Goal: Information Seeking & Learning: Learn about a topic

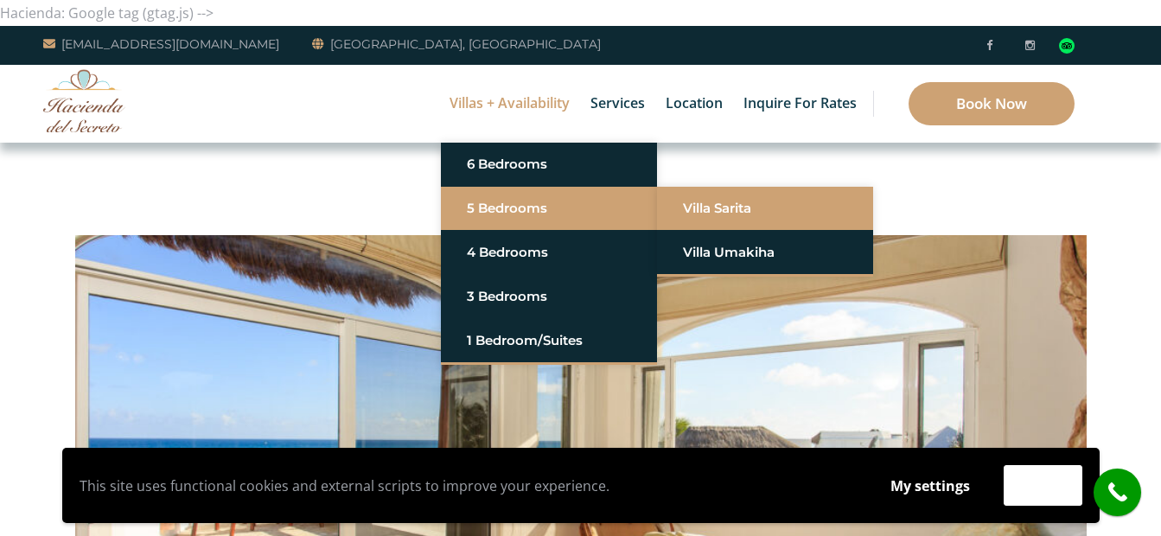
click at [714, 207] on link "Villa Sarita" at bounding box center [765, 208] width 164 height 31
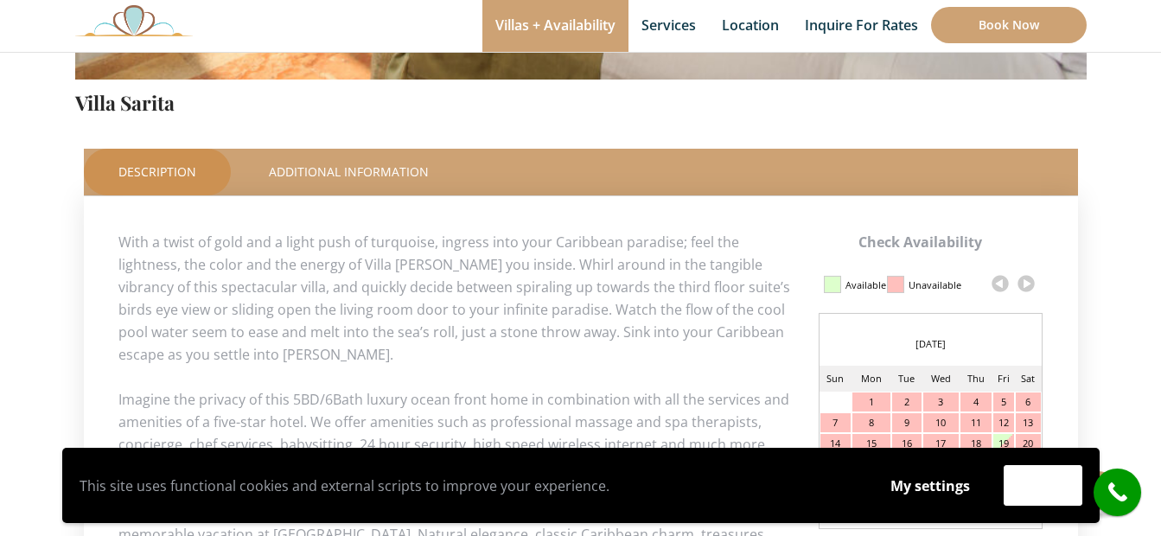
scroll to position [778, 0]
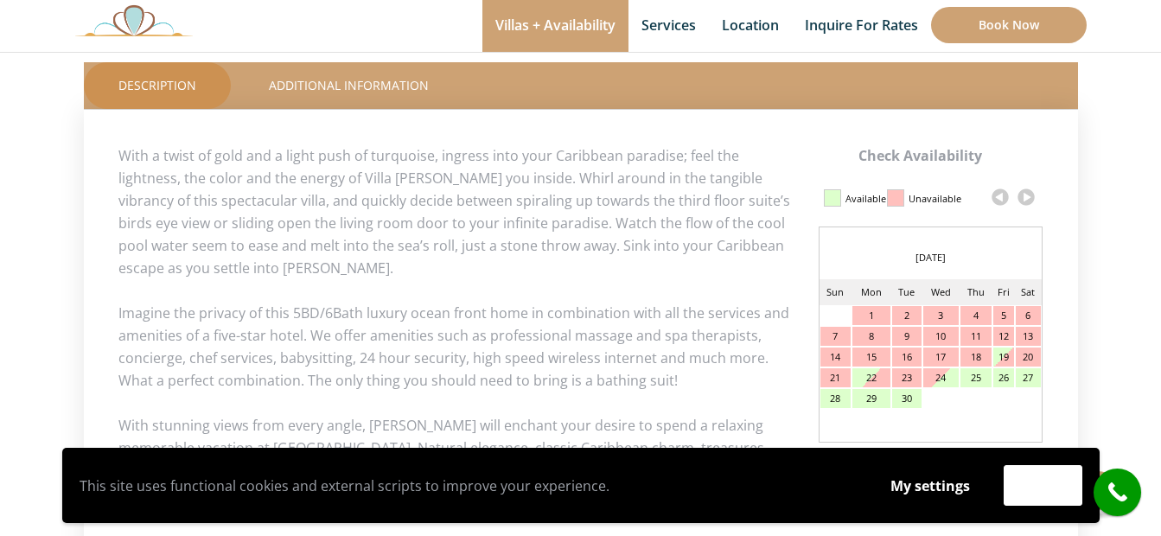
click at [1027, 198] on link at bounding box center [1026, 197] width 26 height 26
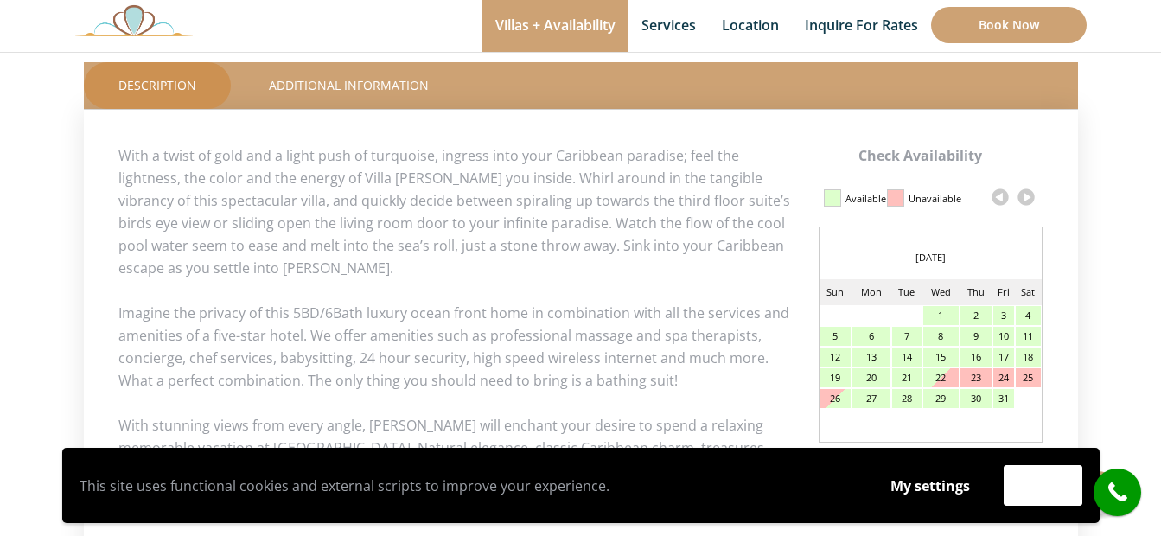
click at [1027, 198] on link at bounding box center [1026, 197] width 26 height 26
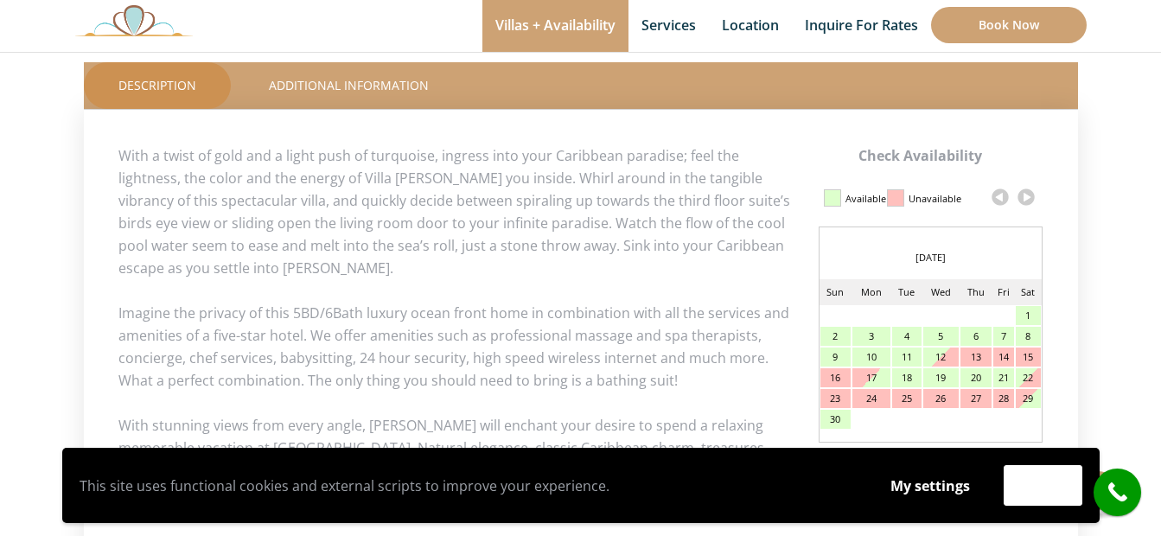
click at [1027, 197] on link at bounding box center [1026, 197] width 26 height 26
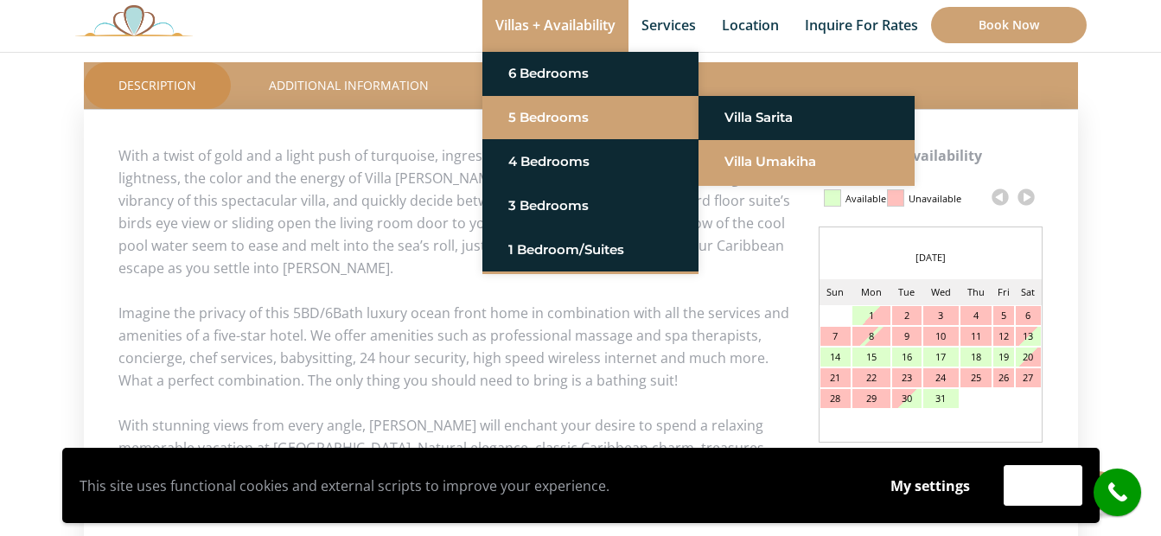
click at [755, 156] on link "Villa Umakiha" at bounding box center [806, 161] width 164 height 31
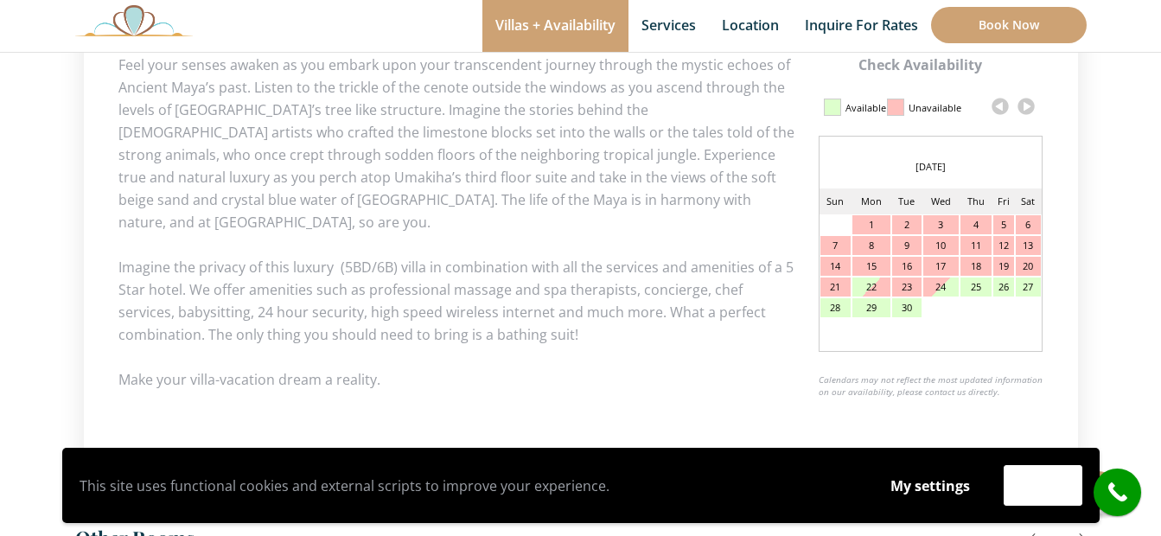
scroll to position [838, 0]
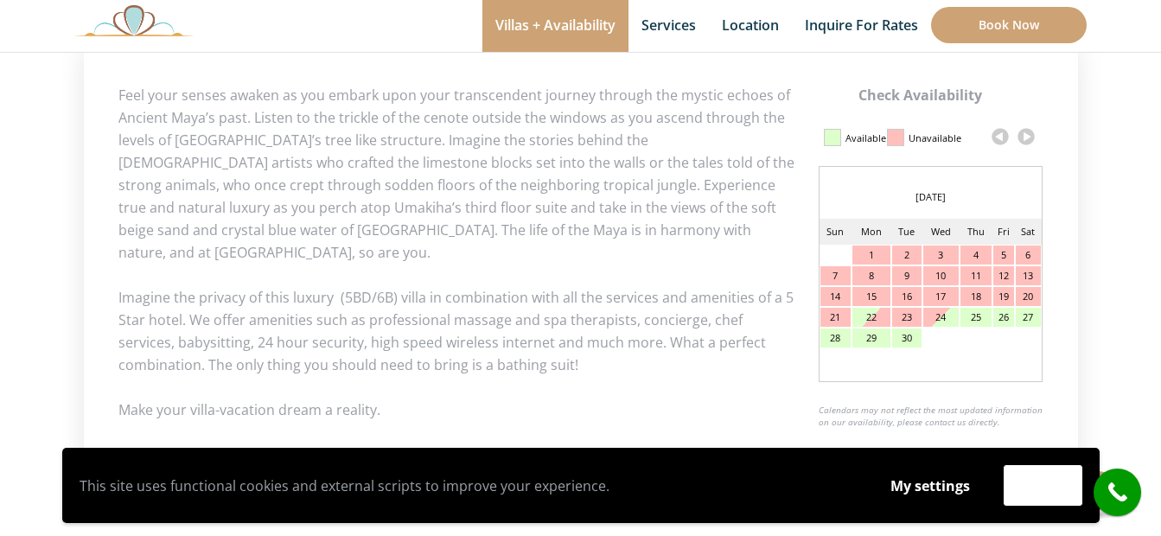
click at [1029, 137] on link at bounding box center [1026, 137] width 26 height 26
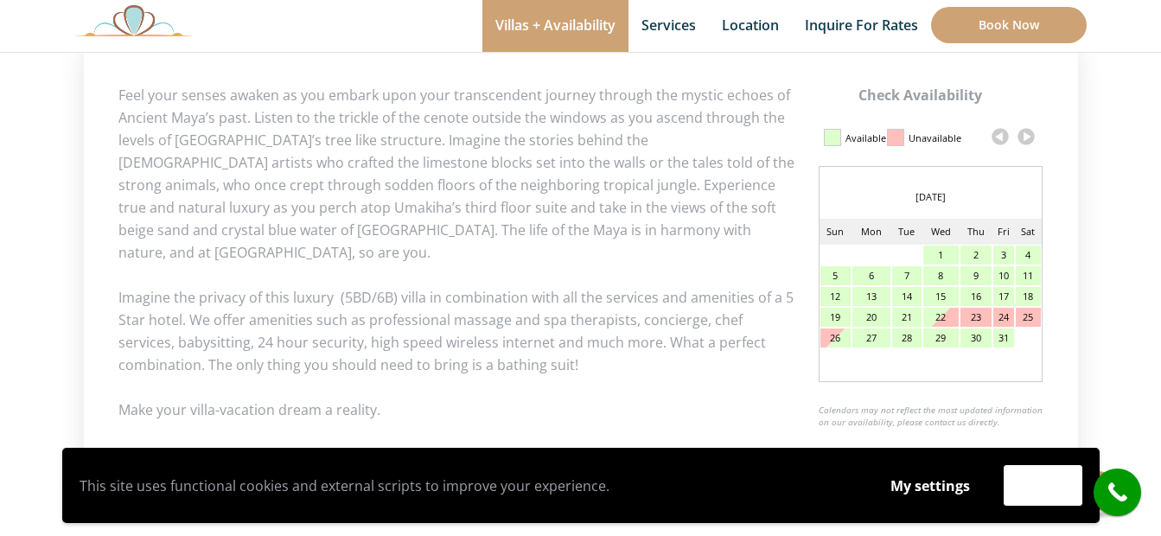
click at [1029, 137] on link at bounding box center [1026, 137] width 26 height 26
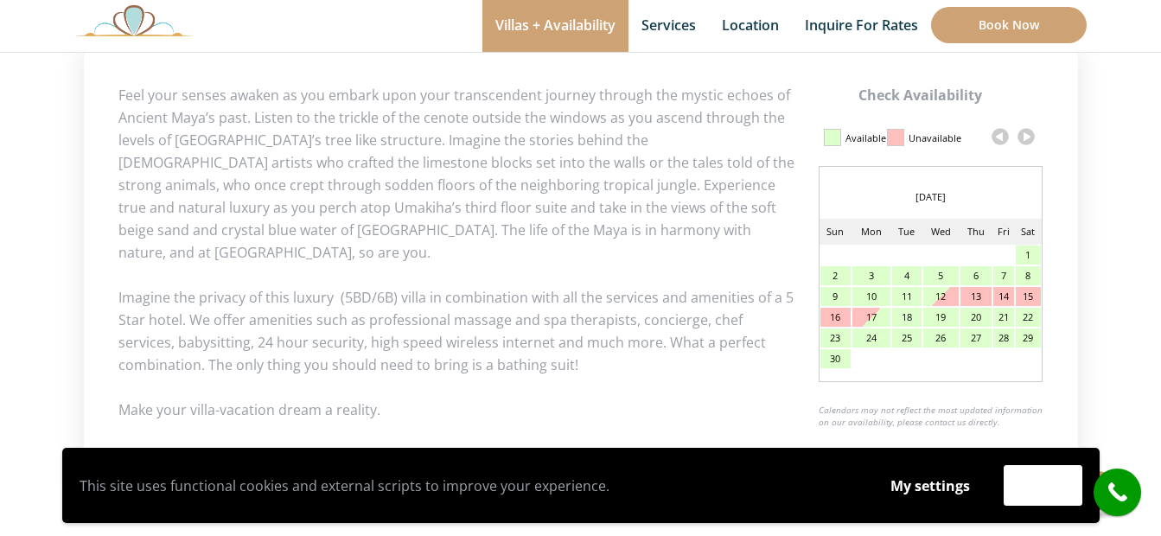
click at [1029, 137] on link at bounding box center [1026, 137] width 26 height 26
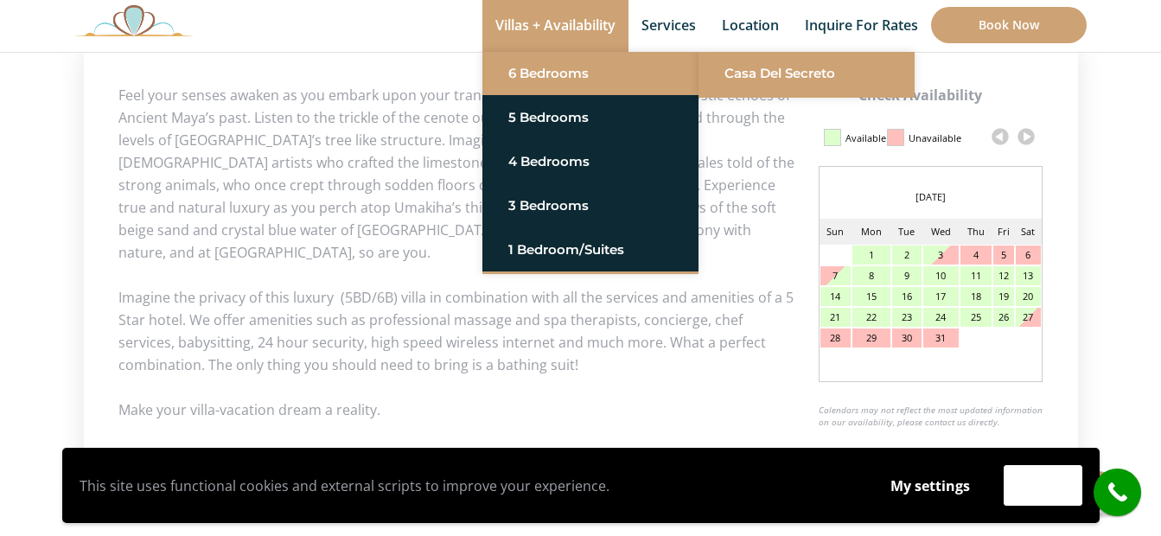
click at [736, 78] on link "Casa del Secreto" at bounding box center [806, 73] width 164 height 31
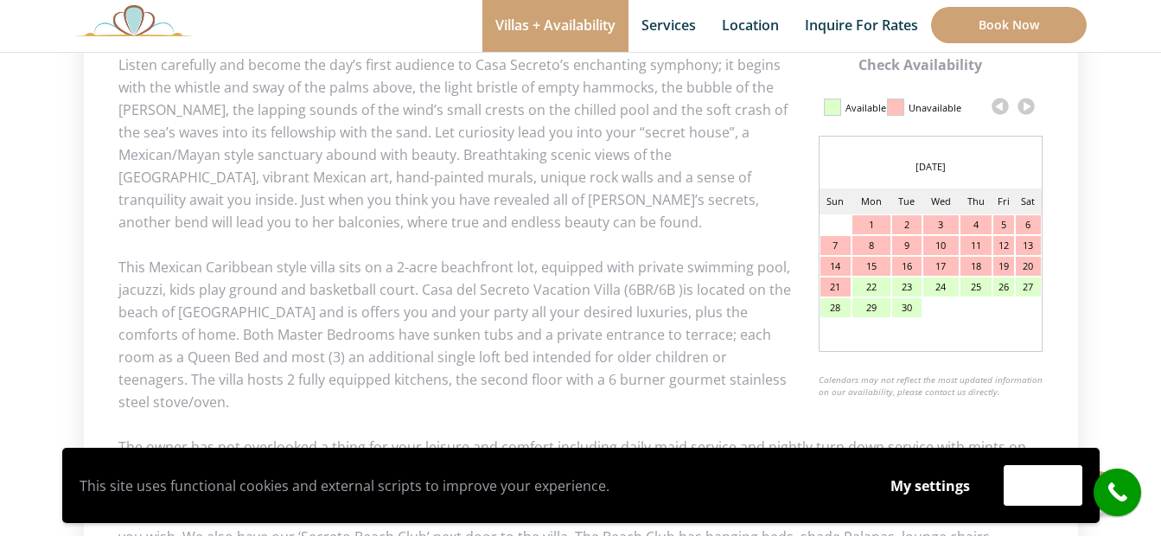
scroll to position [838, 0]
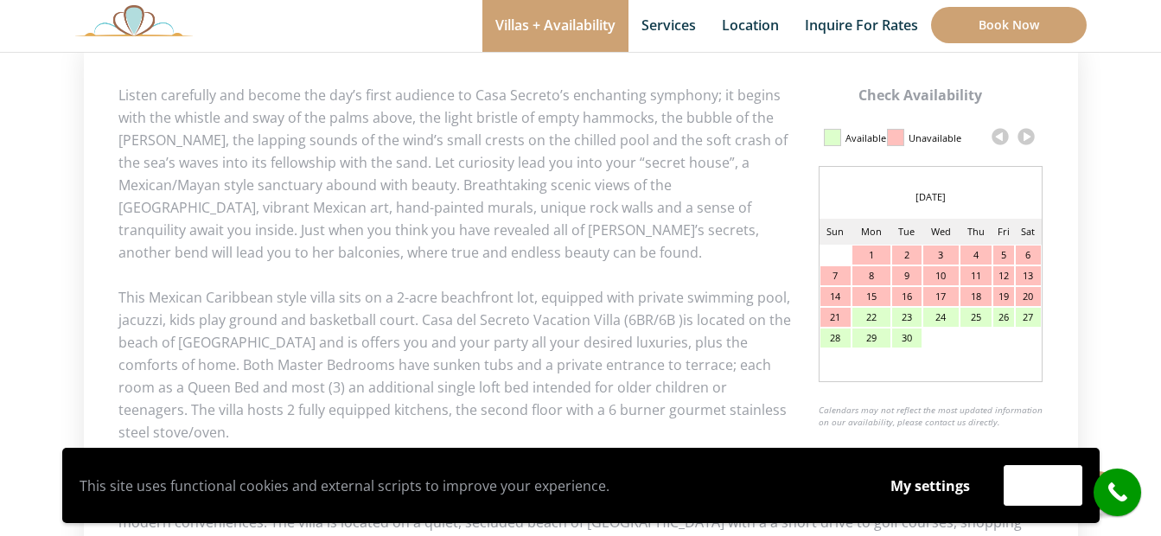
click at [1023, 139] on link at bounding box center [1026, 137] width 26 height 26
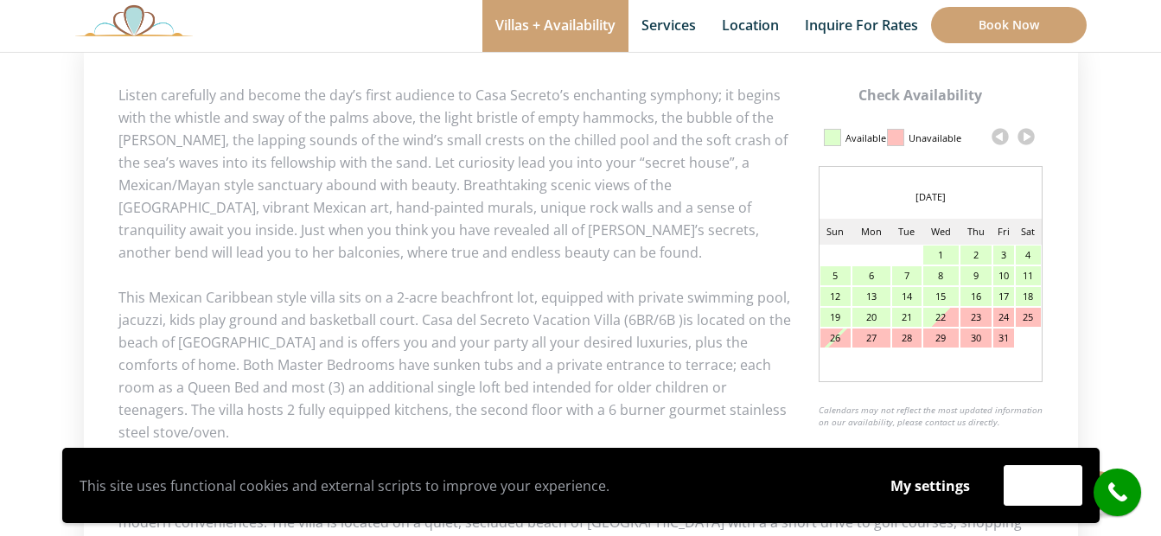
click at [1023, 139] on link at bounding box center [1026, 137] width 26 height 26
